Goal: Transaction & Acquisition: Purchase product/service

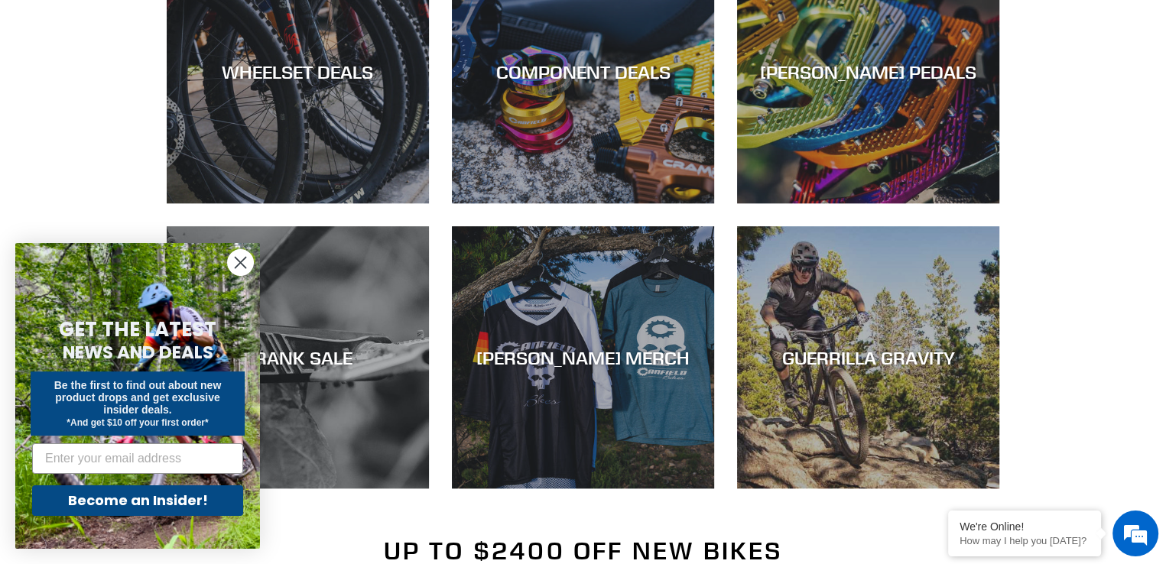
scroll to position [1070, 0]
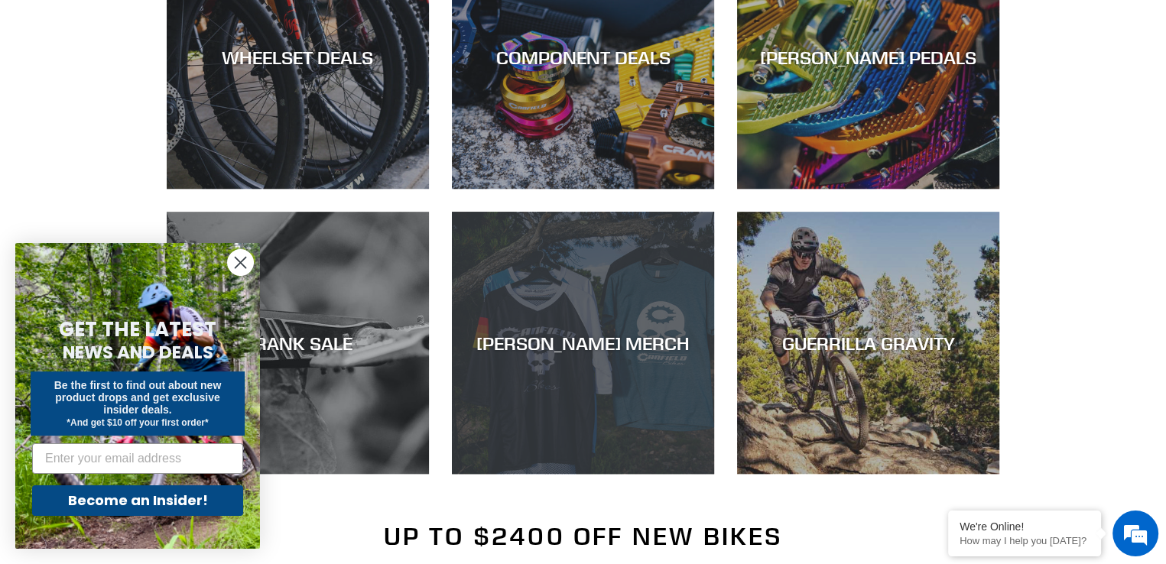
click at [569, 338] on div "[PERSON_NAME] MERCH" at bounding box center [583, 343] width 262 height 22
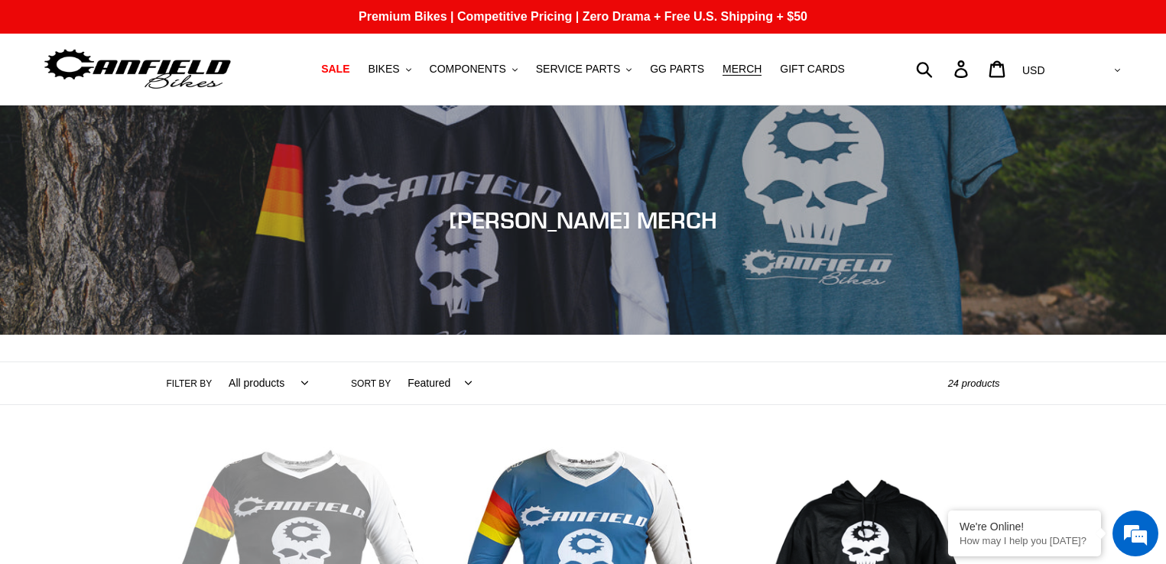
scroll to position [306, 0]
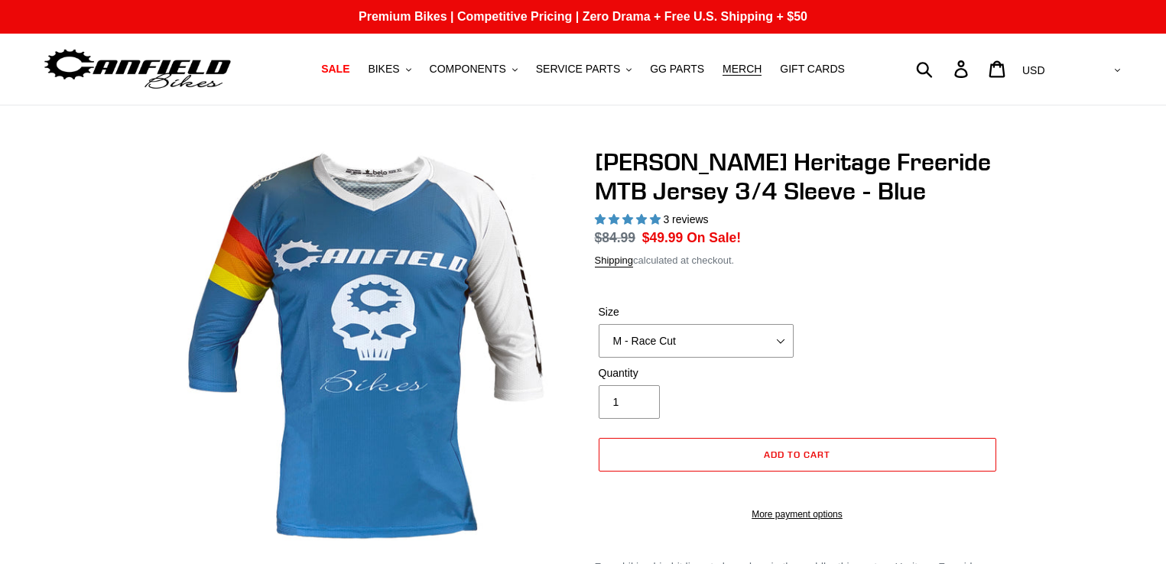
select select "highest-rating"
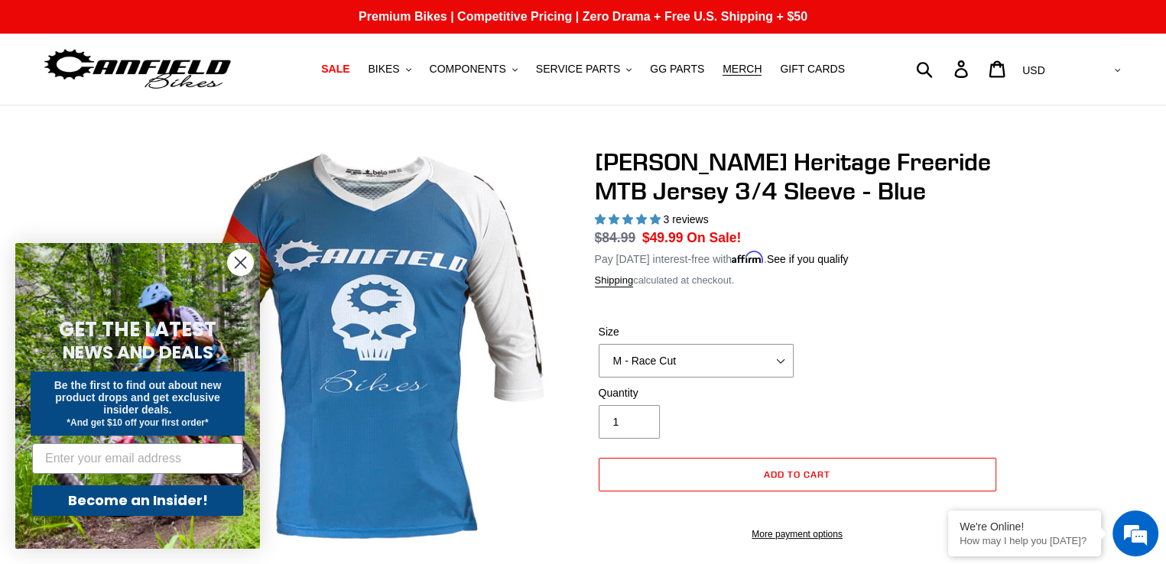
select select "XL - Club Cut"
click at [599, 344] on select "S - Race Cut M - Race Cut L - Race Cut XL - Race Cut XXL - Race Cut S - Club Cu…" at bounding box center [696, 361] width 195 height 34
